Goal: Information Seeking & Learning: Compare options

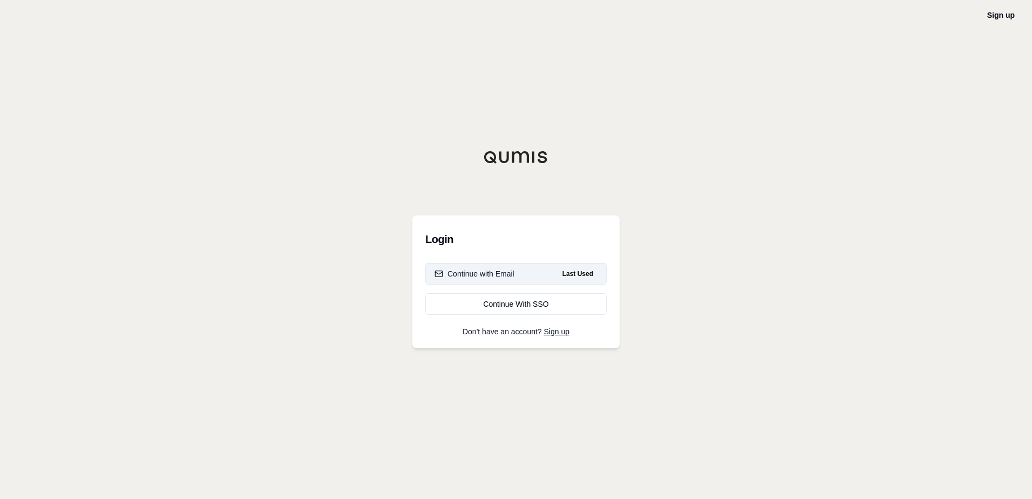
click at [470, 270] on div "Continue with Email" at bounding box center [475, 273] width 80 height 11
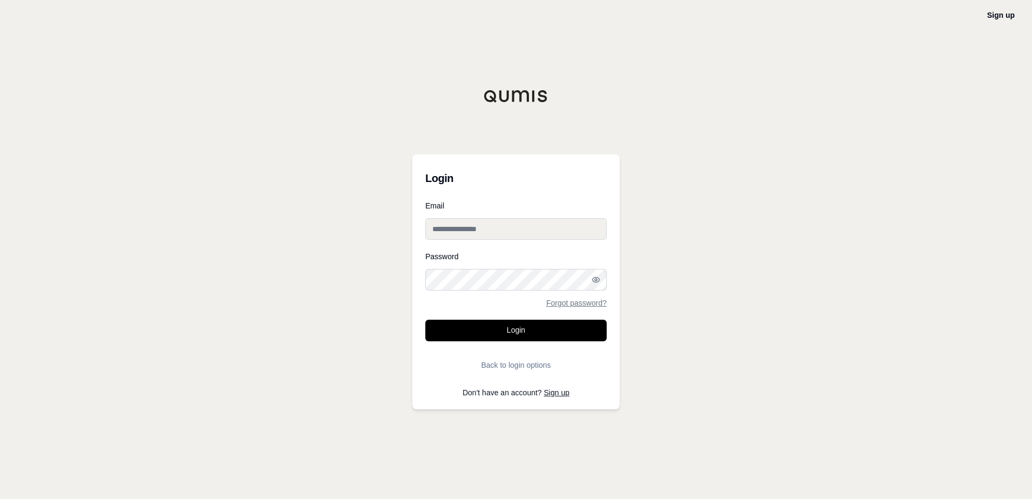
type input "**********"
click at [527, 332] on button "Login" at bounding box center [515, 331] width 181 height 22
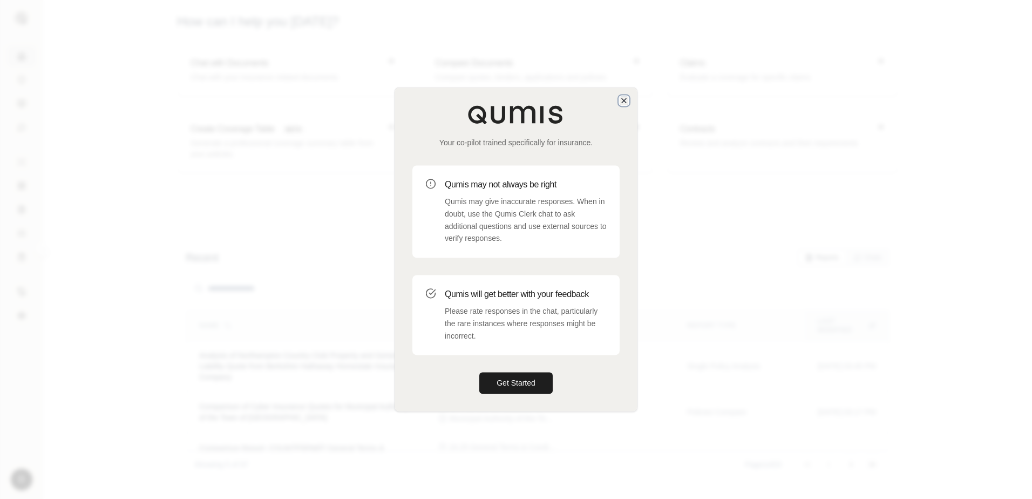
click at [628, 101] on icon "button" at bounding box center [624, 100] width 9 height 9
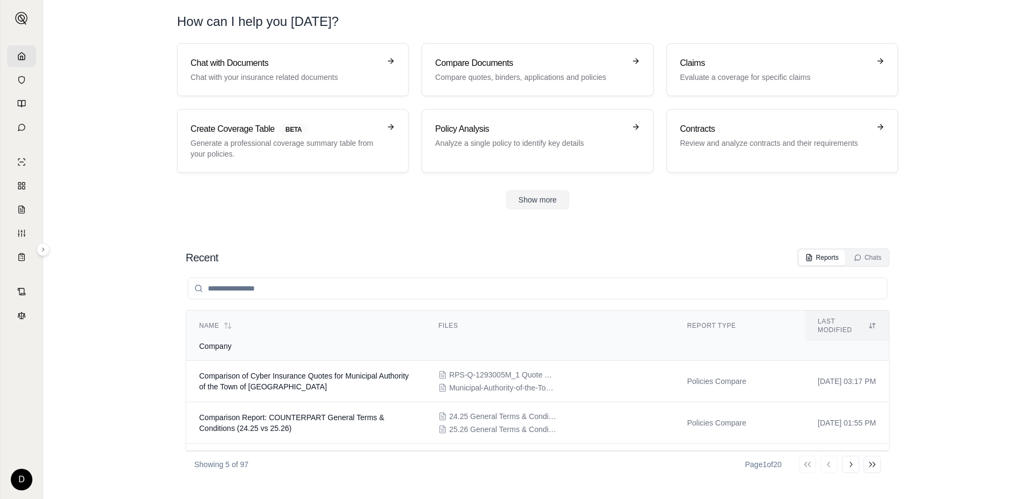
scroll to position [54, 0]
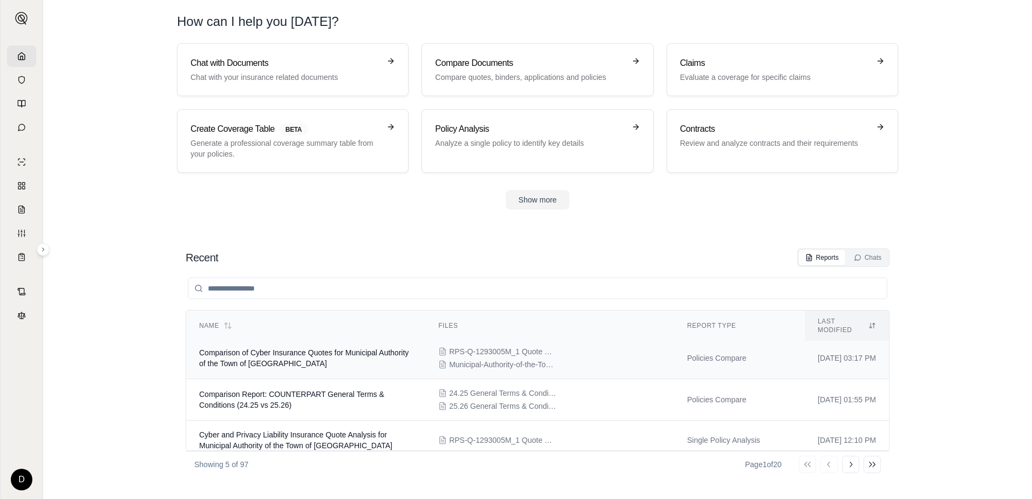
click at [316, 359] on td "Comparison of Cyber Insurance Quotes for Municipal Authority of the Town of [GE…" at bounding box center [305, 358] width 239 height 42
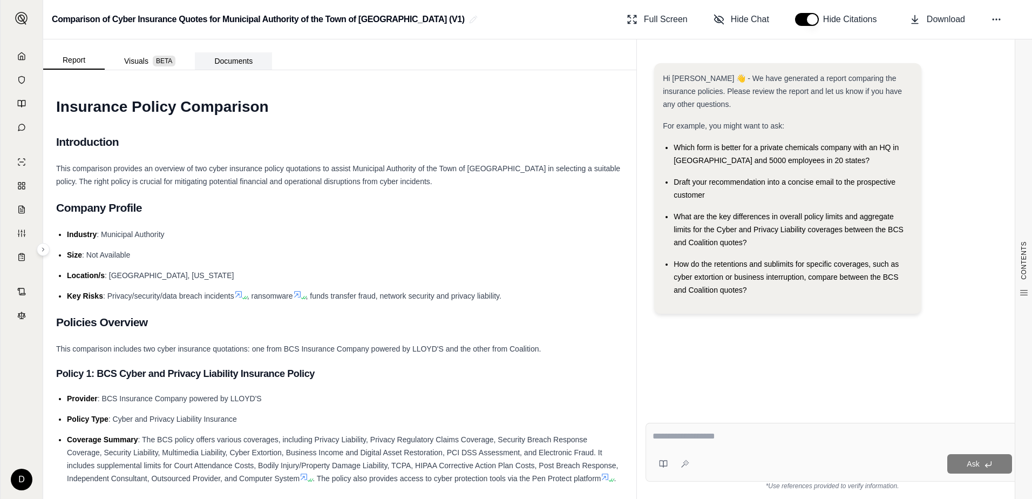
click at [239, 64] on button "Documents" at bounding box center [233, 60] width 77 height 17
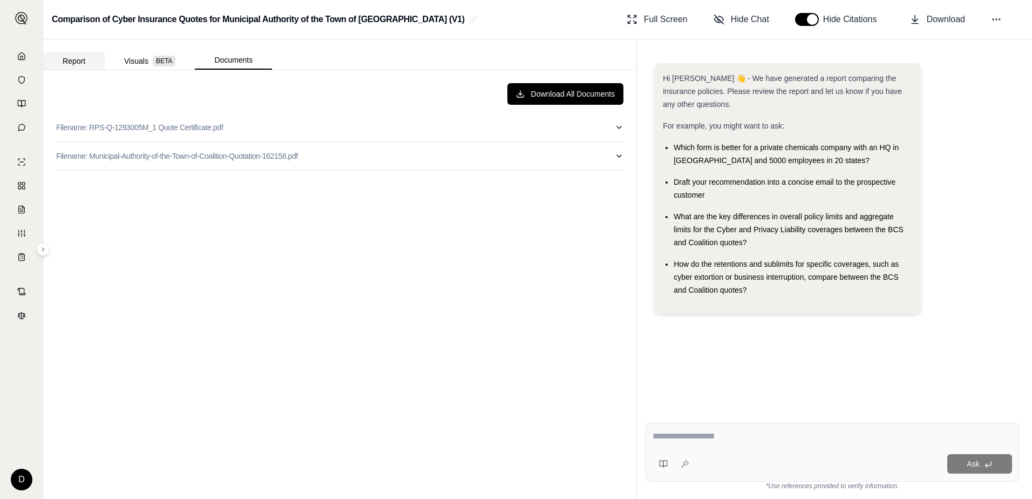
click at [85, 60] on button "Report" at bounding box center [74, 60] width 62 height 17
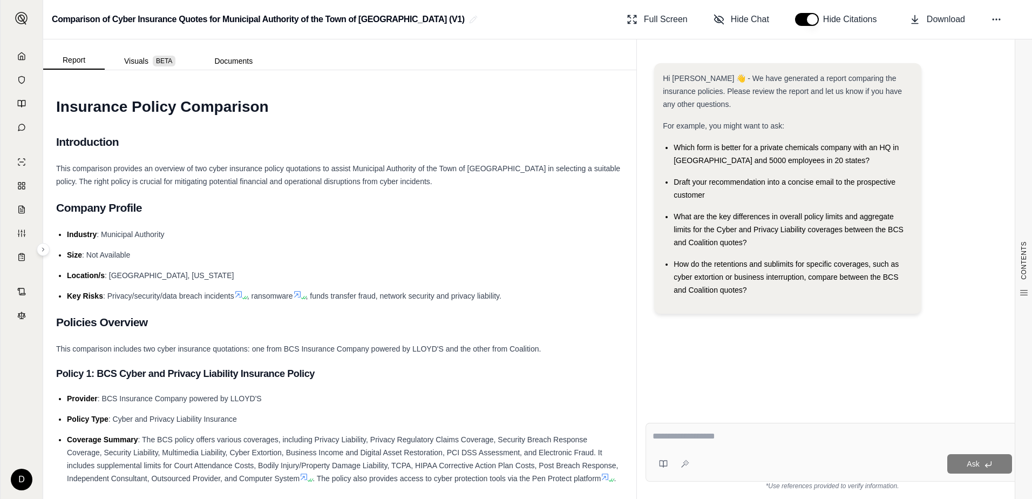
click at [783, 441] on textarea at bounding box center [832, 436] width 359 height 13
type textarea "**********"
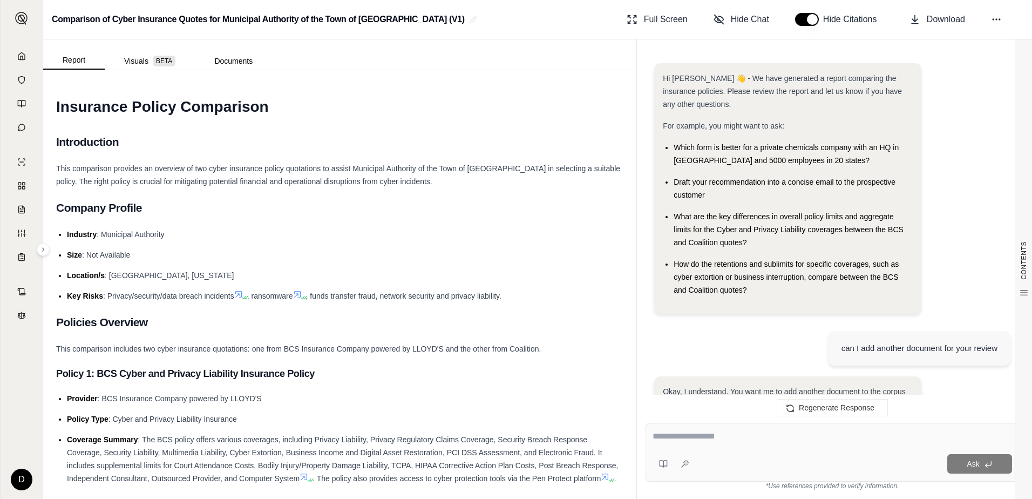
scroll to position [83, 0]
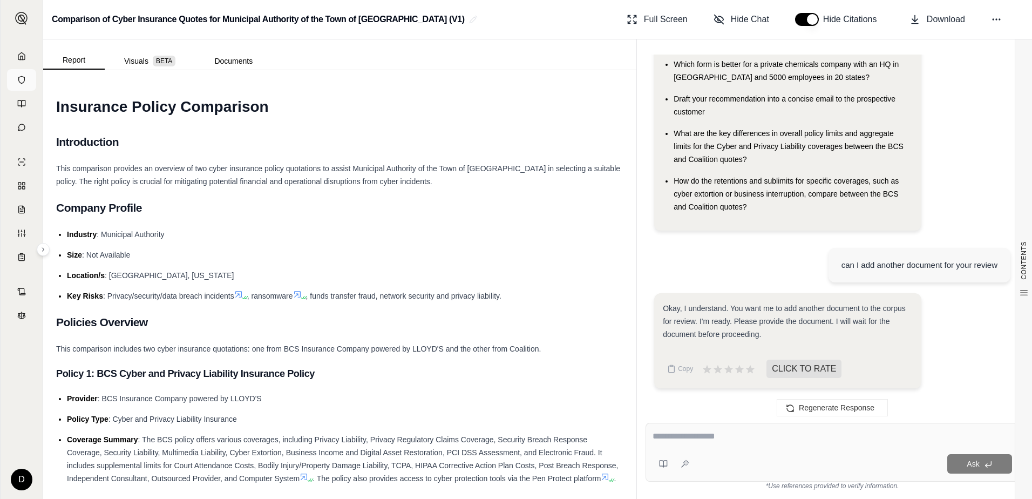
click at [21, 81] on icon at bounding box center [21, 80] width 9 height 9
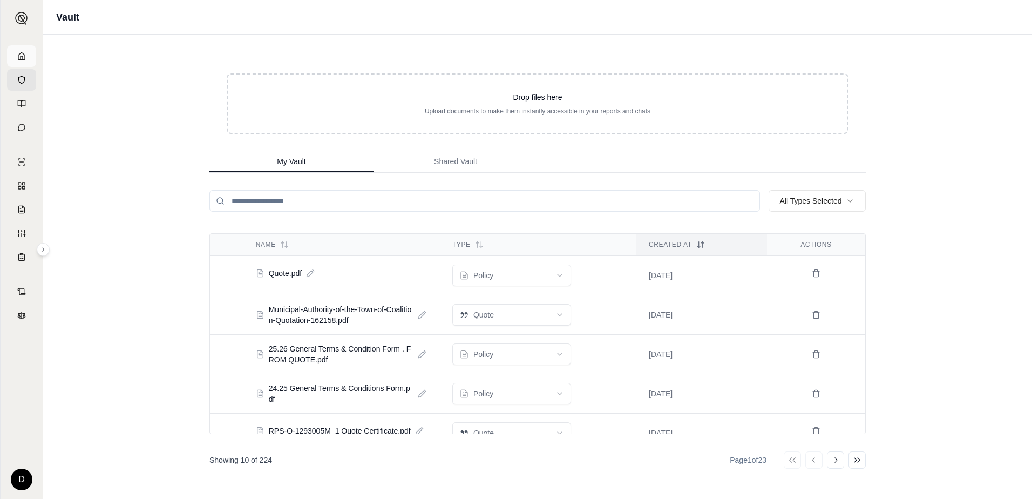
click at [22, 55] on icon at bounding box center [21, 56] width 9 height 9
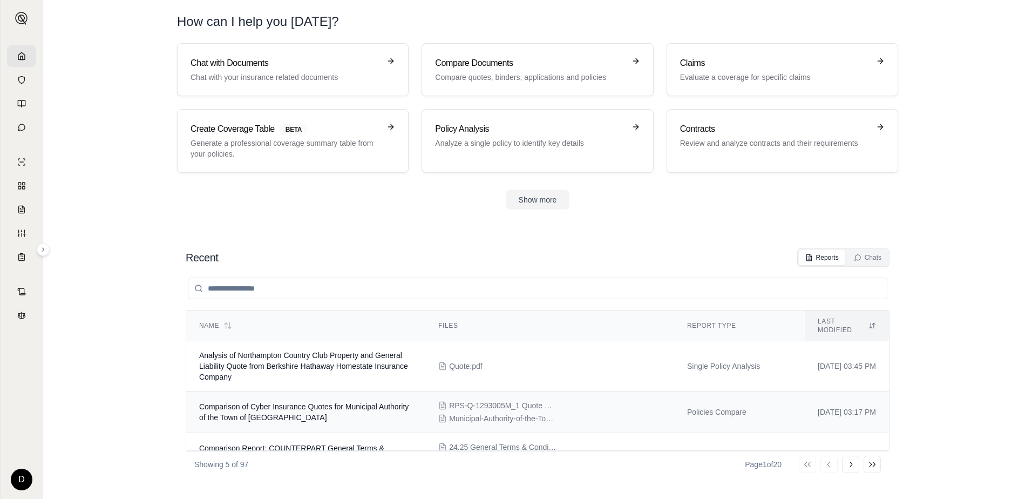
click at [275, 404] on span "Comparison of Cyber Insurance Quotes for Municipal Authority of the Town of [GE…" at bounding box center [303, 411] width 209 height 19
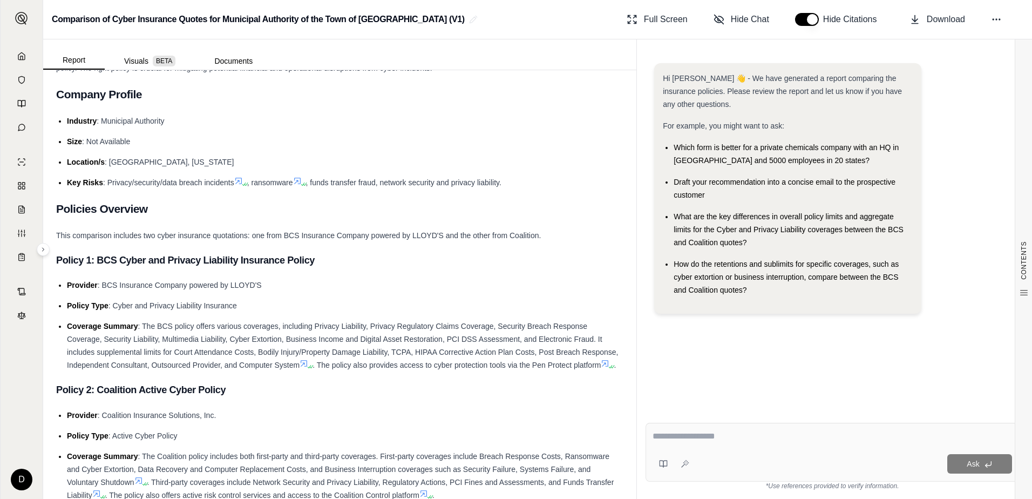
scroll to position [162, 0]
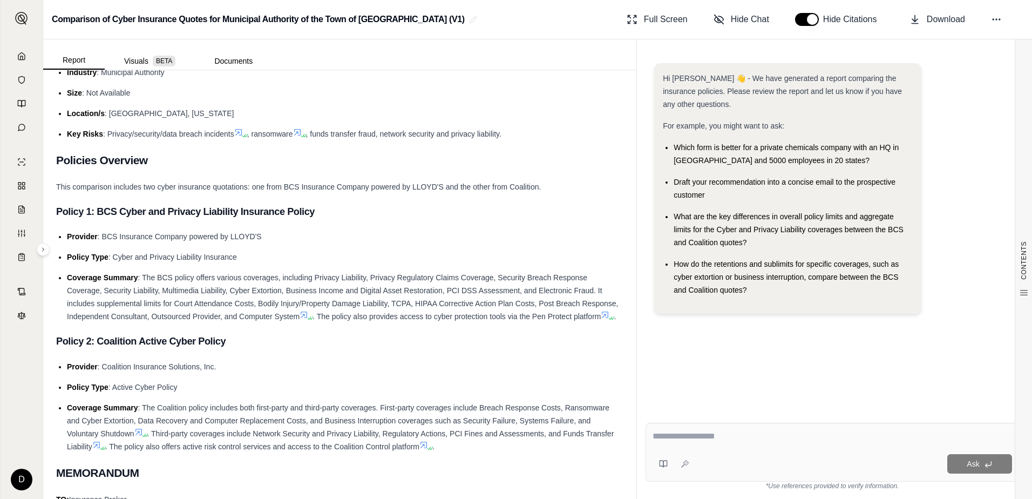
click at [674, 439] on textarea at bounding box center [832, 436] width 359 height 13
type textarea "**********"
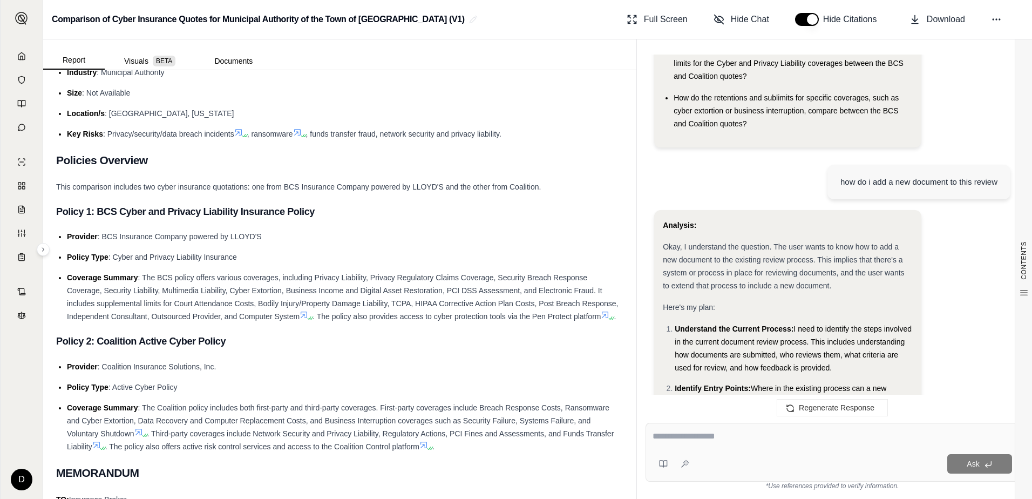
scroll to position [270, 0]
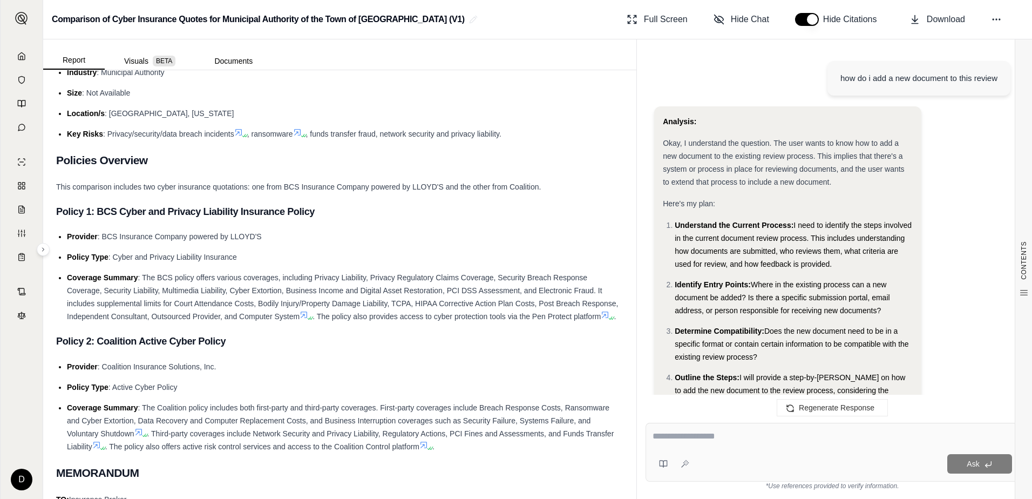
click at [819, 358] on li "Determine Compatibility: Does the new document need to be in a specific format …" at bounding box center [794, 343] width 238 height 39
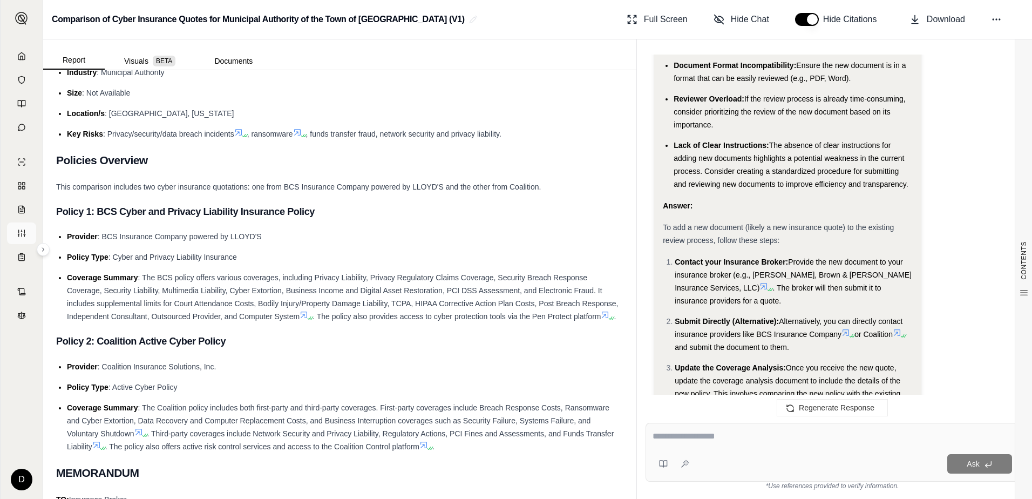
scroll to position [92, 0]
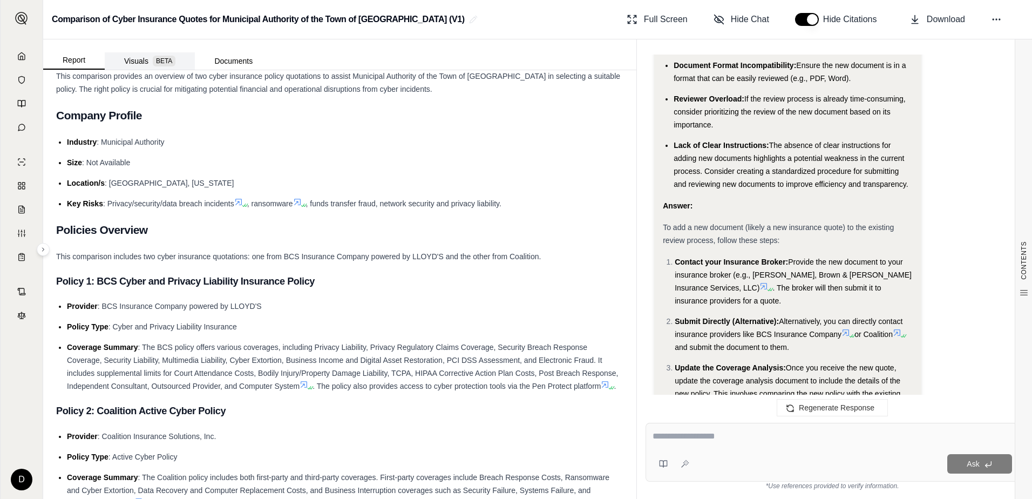
click at [138, 62] on button "Visuals BETA" at bounding box center [150, 60] width 90 height 17
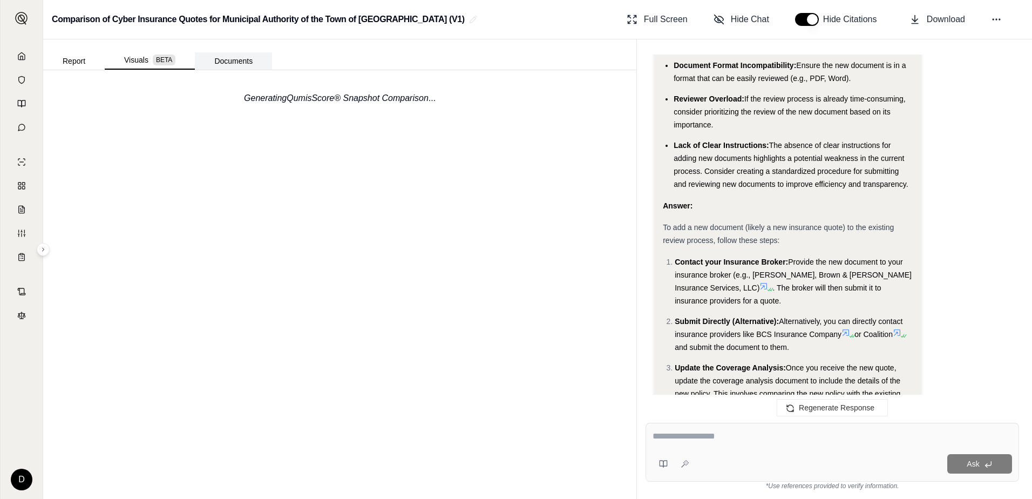
click at [246, 60] on button "Documents" at bounding box center [233, 60] width 77 height 17
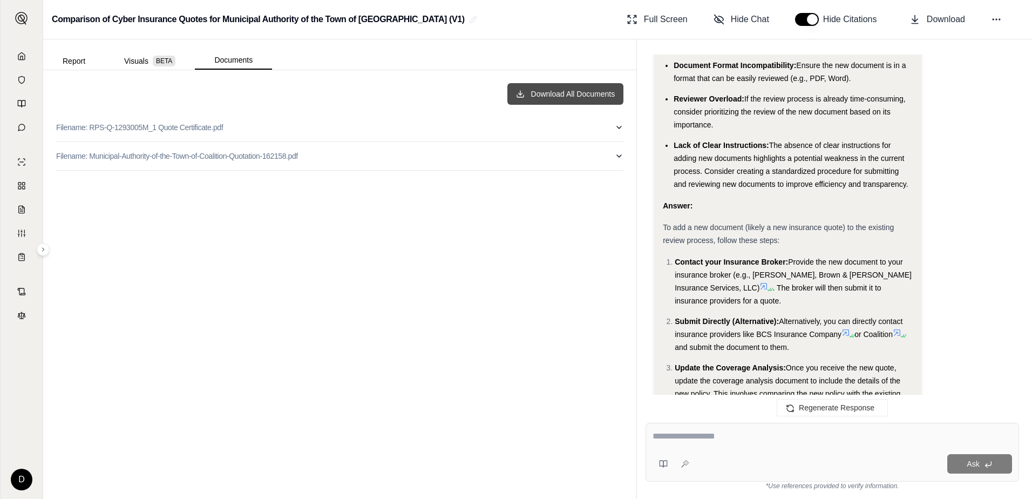
click at [569, 95] on button "Download All Documents" at bounding box center [565, 94] width 117 height 22
click at [358, 113] on button "Filename: RPS-Q-1293005M_1 Quote Certificate.pdf" at bounding box center [339, 127] width 567 height 28
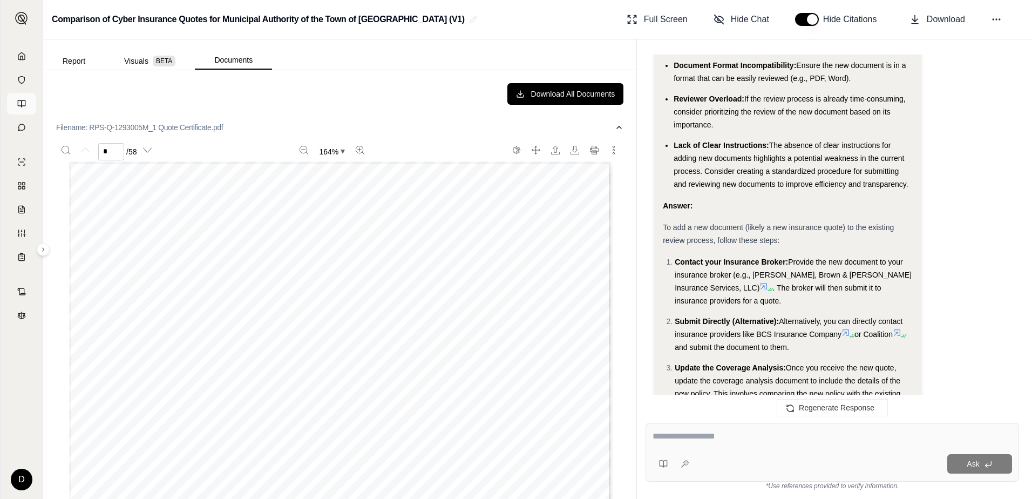
click at [20, 98] on link at bounding box center [21, 104] width 29 height 22
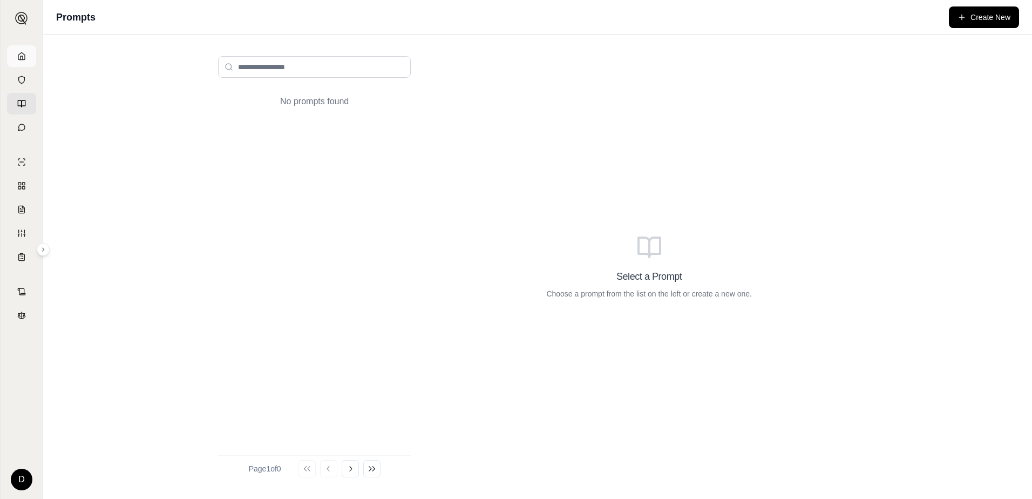
click at [19, 53] on icon at bounding box center [21, 56] width 9 height 9
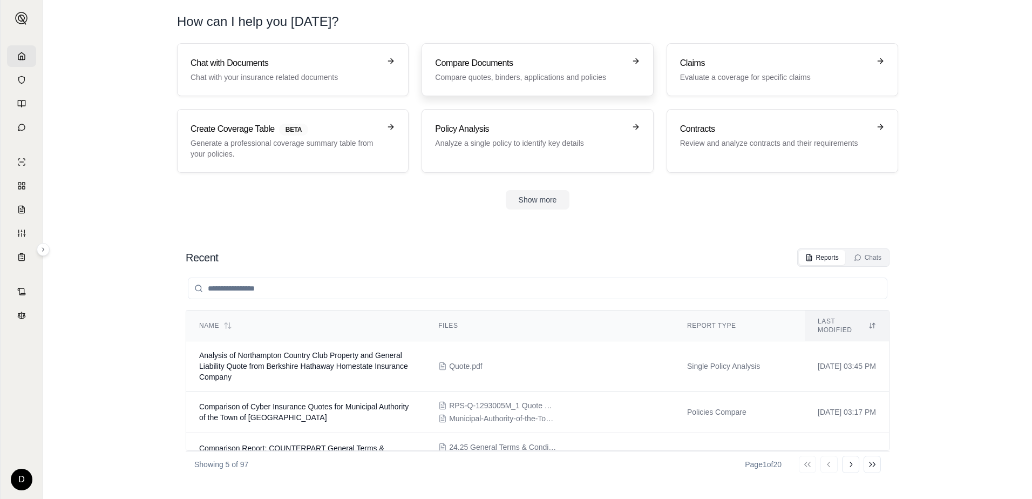
click at [501, 72] on p "Compare quotes, binders, applications and policies" at bounding box center [529, 77] width 189 height 11
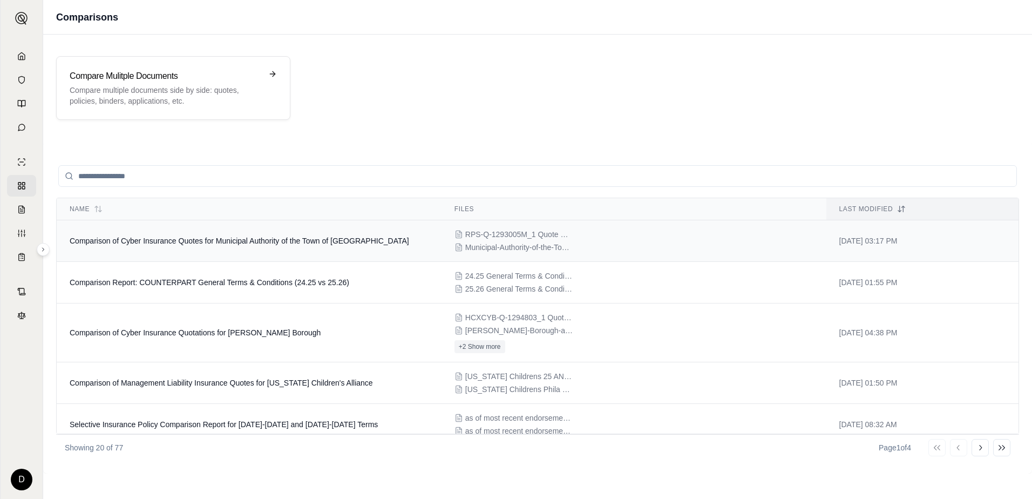
click at [264, 246] on td "Comparison of Cyber Insurance Quotes for Municipal Authority of the Town of [GE…" at bounding box center [249, 241] width 385 height 42
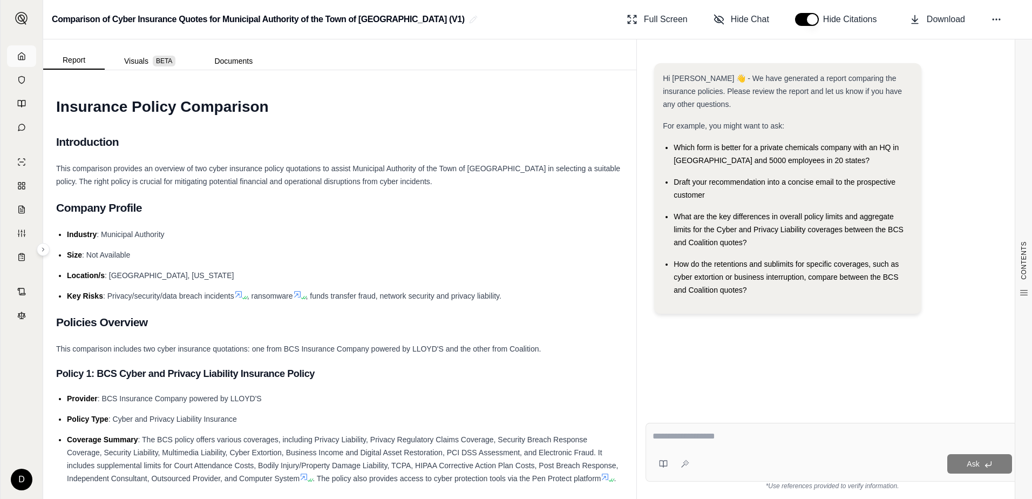
click at [16, 59] on link at bounding box center [21, 56] width 29 height 22
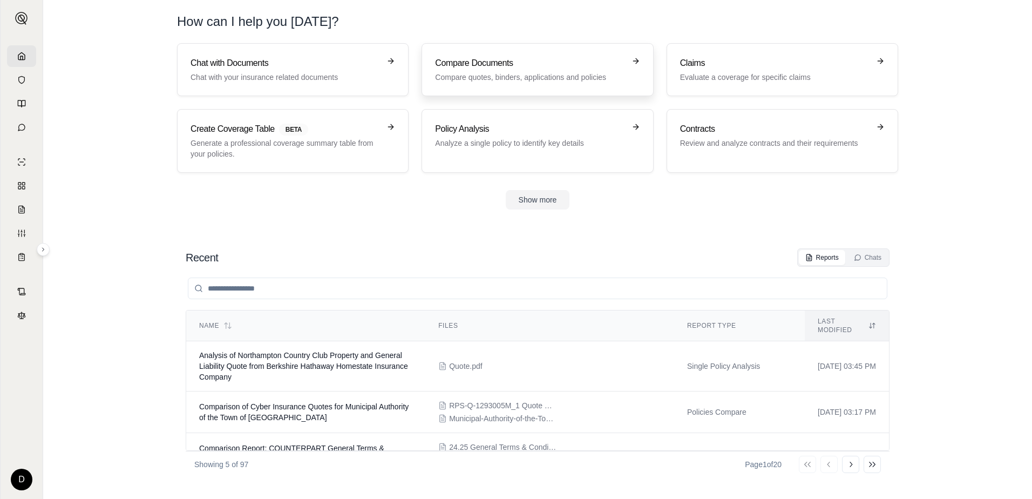
click at [478, 76] on p "Compare quotes, binders, applications and policies" at bounding box center [529, 77] width 189 height 11
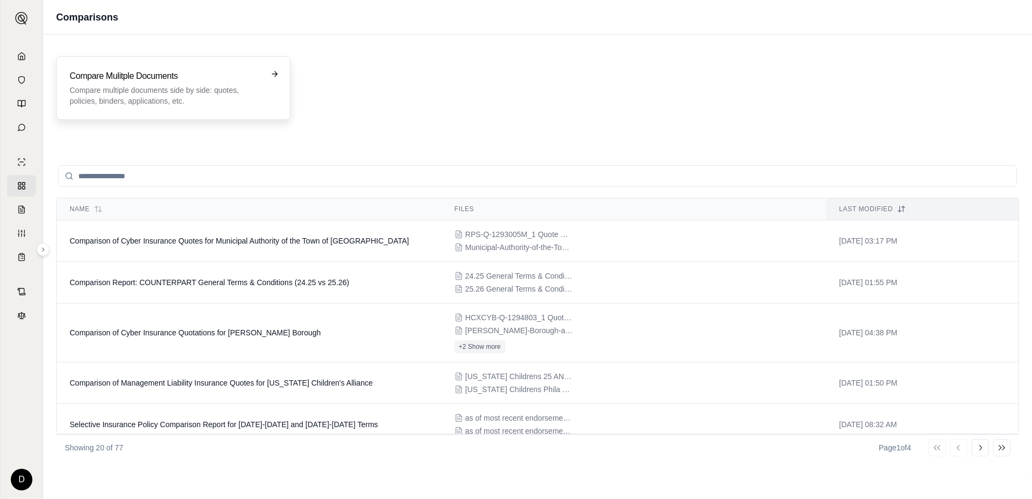
click at [161, 94] on p "Compare multiple documents side by side: quotes, policies, binders, application…" at bounding box center [166, 96] width 192 height 22
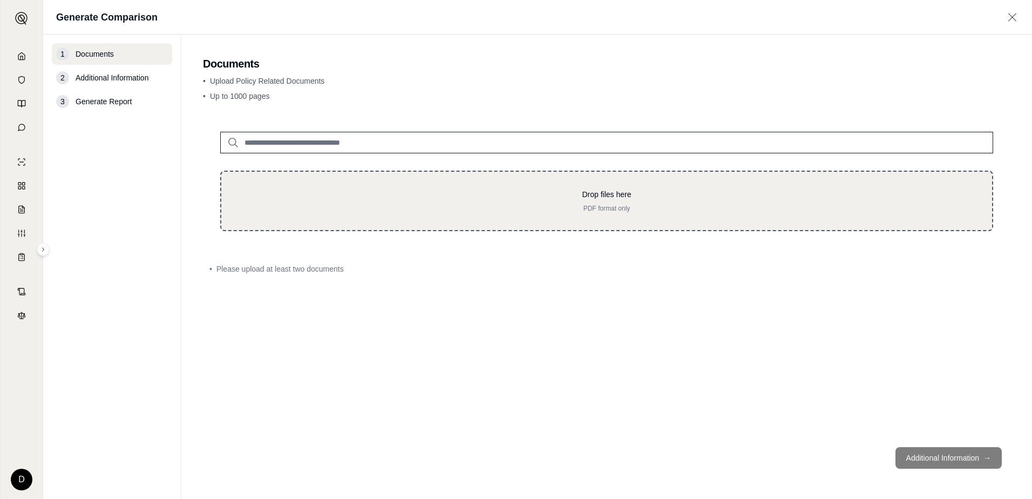
click at [621, 205] on p "PDF format only" at bounding box center [607, 208] width 736 height 9
type input "**********"
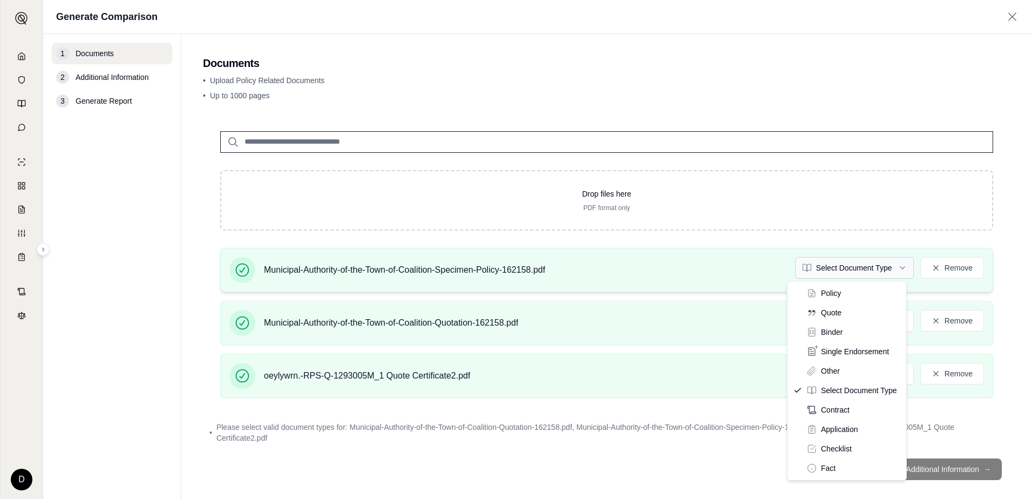
click at [894, 270] on html "D Generate Comparison 1 Documents 2 Additional Information 3 Generate Report Do…" at bounding box center [516, 249] width 1032 height 499
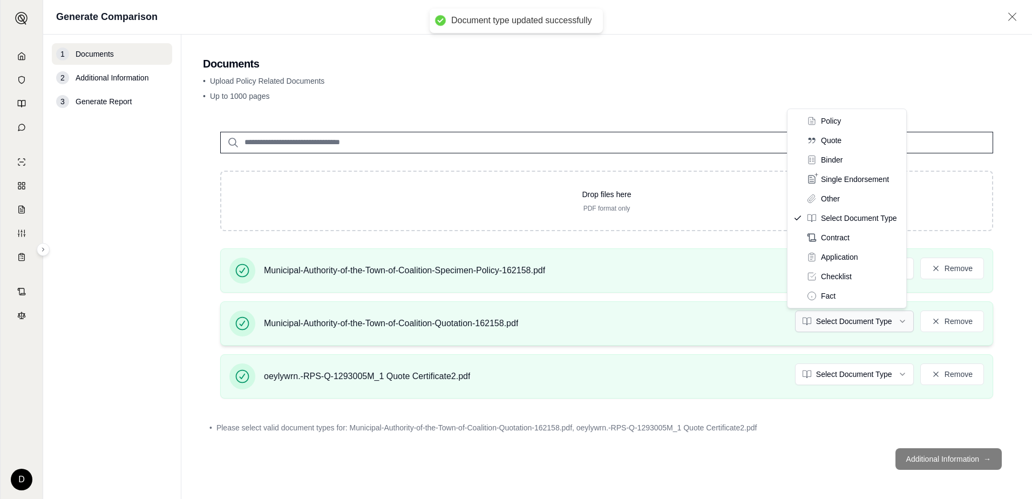
click at [887, 321] on html "Document type updated successfully D Generate Comparison 1 Documents 2 Addition…" at bounding box center [516, 249] width 1032 height 499
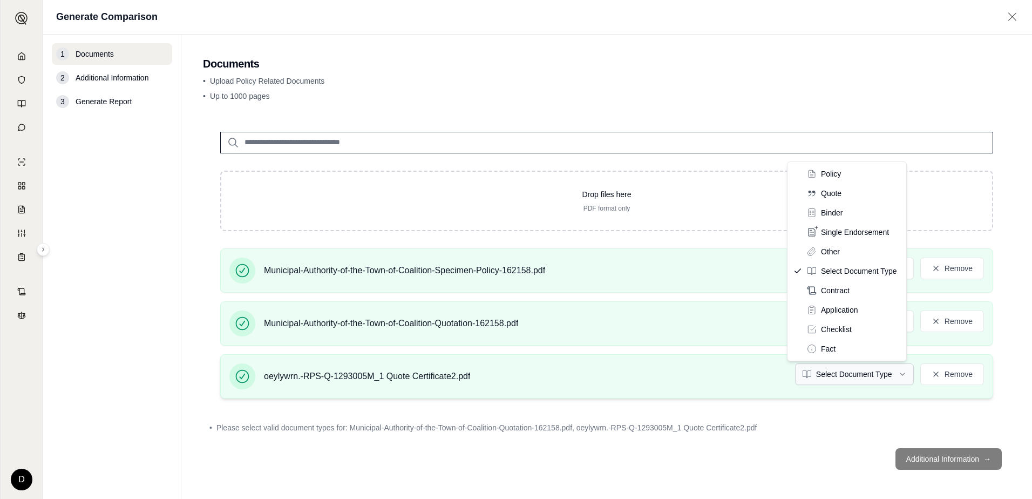
click at [867, 373] on html "Document type updated successfully D Generate Comparison 1 Documents 2 Addition…" at bounding box center [516, 249] width 1032 height 499
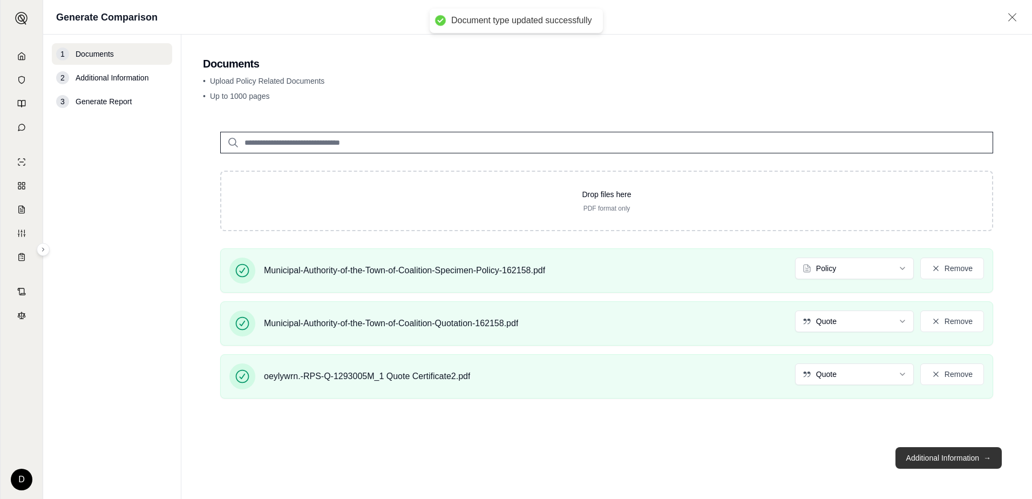
click at [931, 459] on button "Additional Information →" at bounding box center [949, 458] width 106 height 22
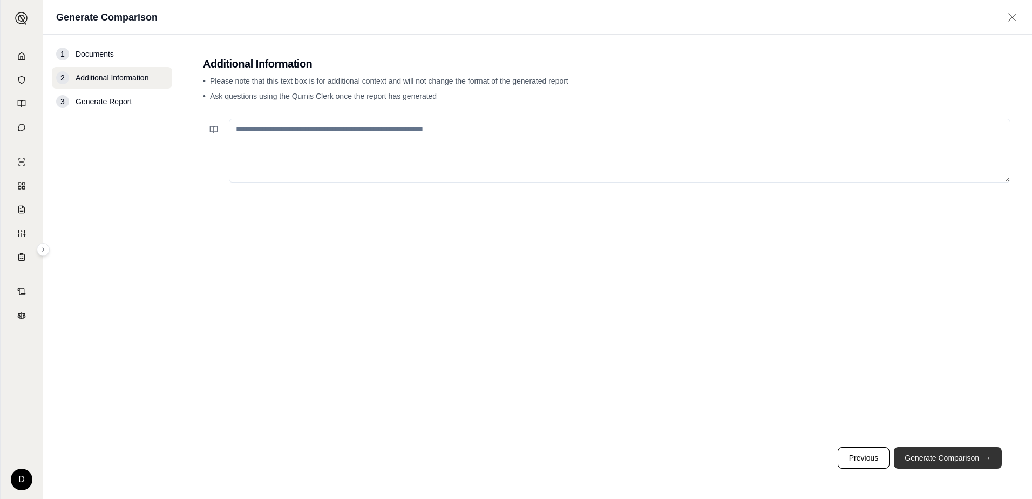
click at [924, 467] on button "Generate Comparison →" at bounding box center [948, 458] width 108 height 22
